Goal: Obtain resource: Obtain resource

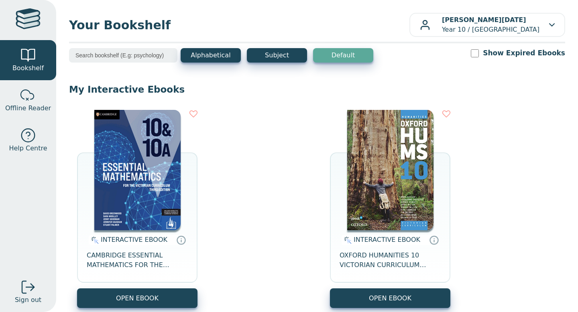
click at [157, 160] on img at bounding box center [137, 170] width 86 height 120
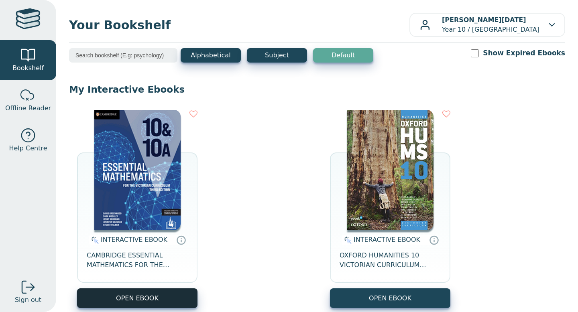
click at [145, 303] on button "OPEN EBOOK" at bounding box center [137, 299] width 120 height 20
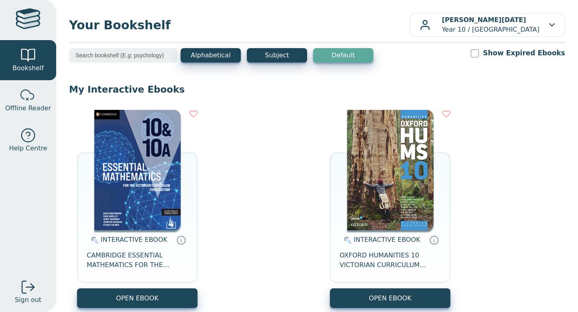
click at [122, 142] on img at bounding box center [137, 170] width 86 height 120
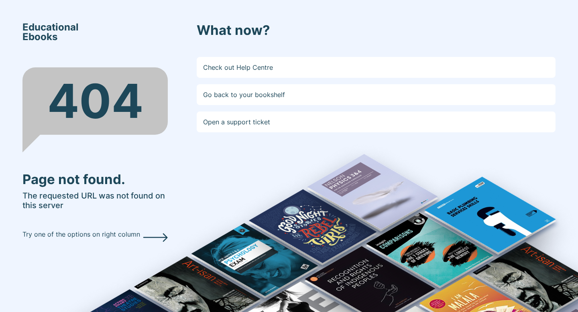
click at [157, 237] on icon at bounding box center [155, 237] width 25 height 9
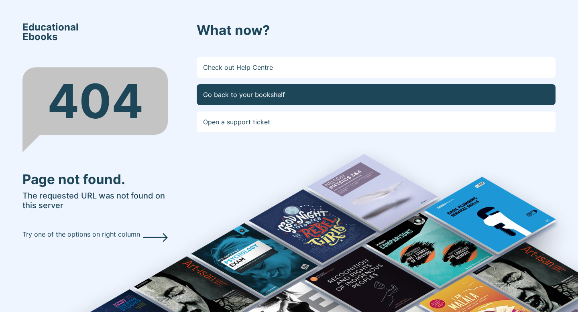
click at [247, 92] on link "Go back to your bookshelf" at bounding box center [376, 94] width 359 height 21
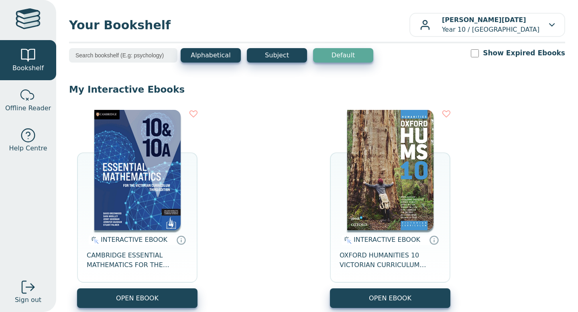
click at [154, 204] on img at bounding box center [137, 170] width 86 height 120
